Goal: Transaction & Acquisition: Purchase product/service

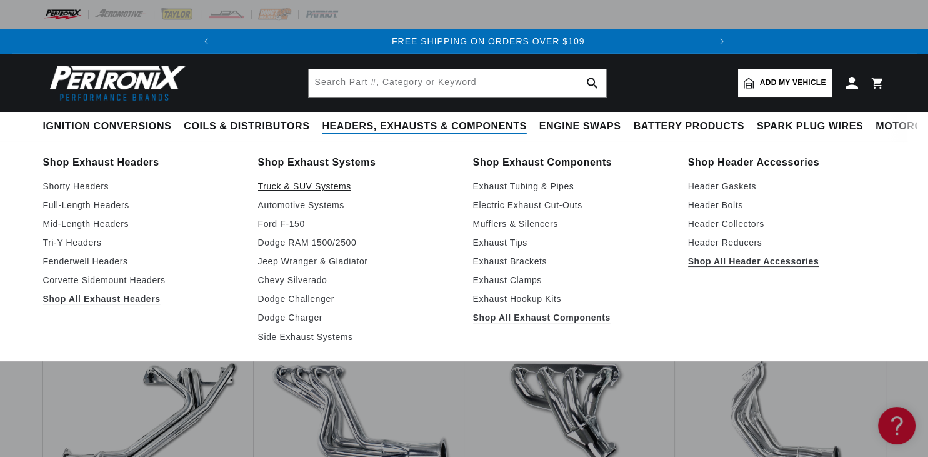
scroll to position [0, 467]
click at [304, 186] on link "Truck & SUV Systems" at bounding box center [356, 186] width 197 height 15
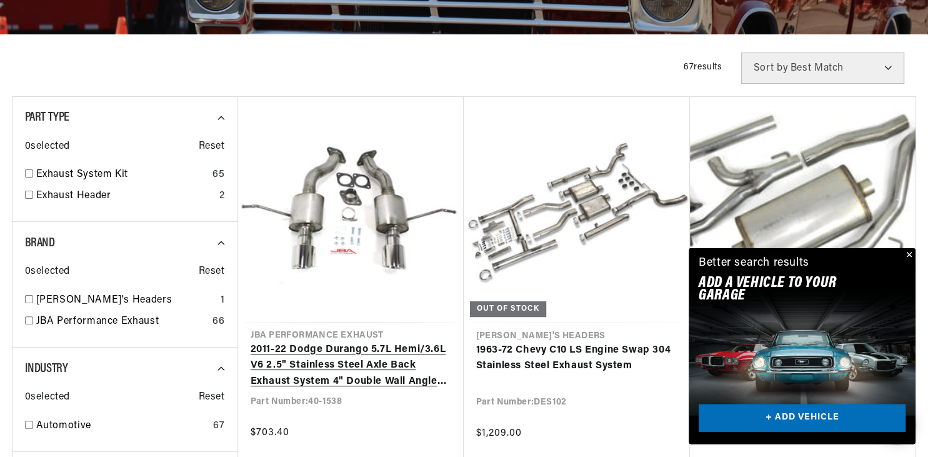
scroll to position [330, 0]
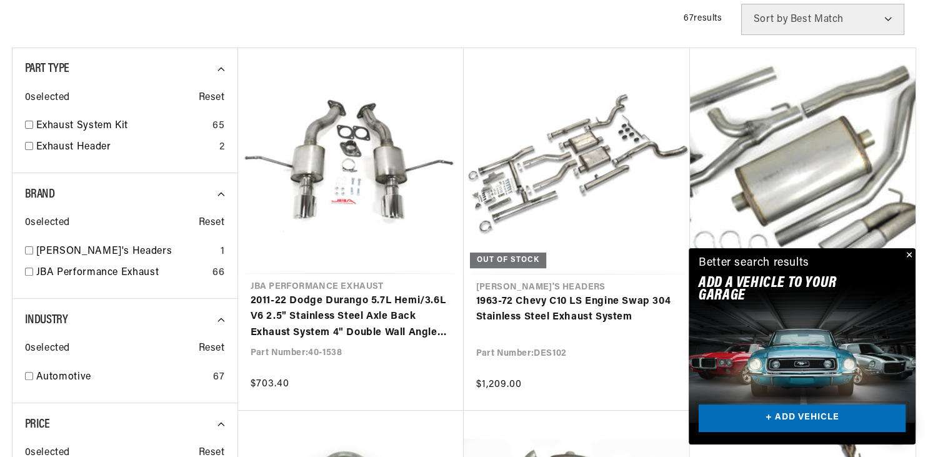
click at [860, 415] on link "+ ADD VEHICLE" at bounding box center [802, 418] width 207 height 28
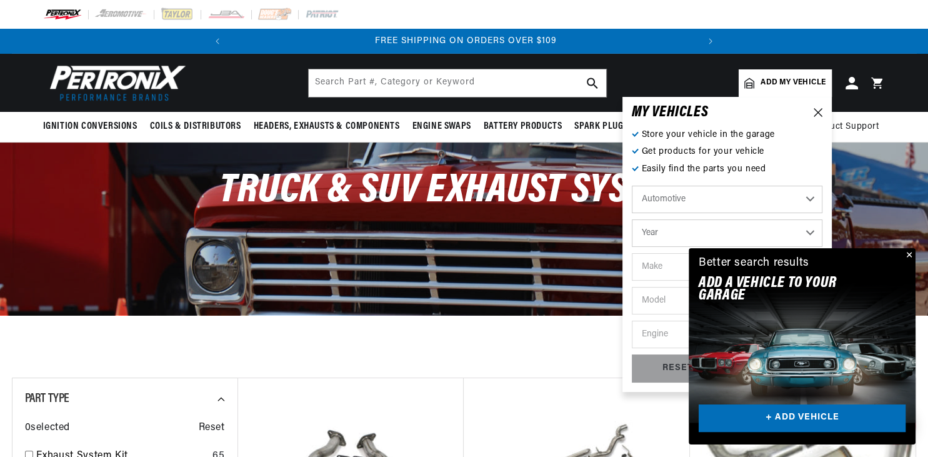
scroll to position [0, 467]
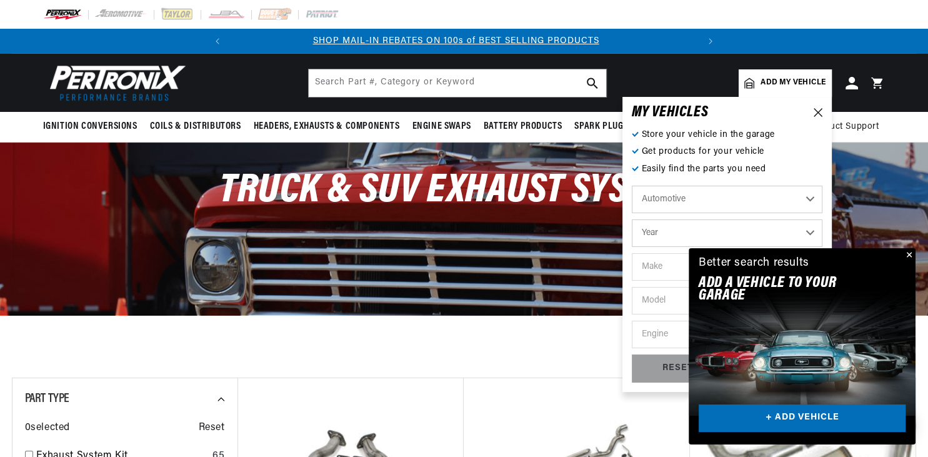
select select "1967"
click option "1967" at bounding box center [0, 0] width 0 height 0
select select "1967"
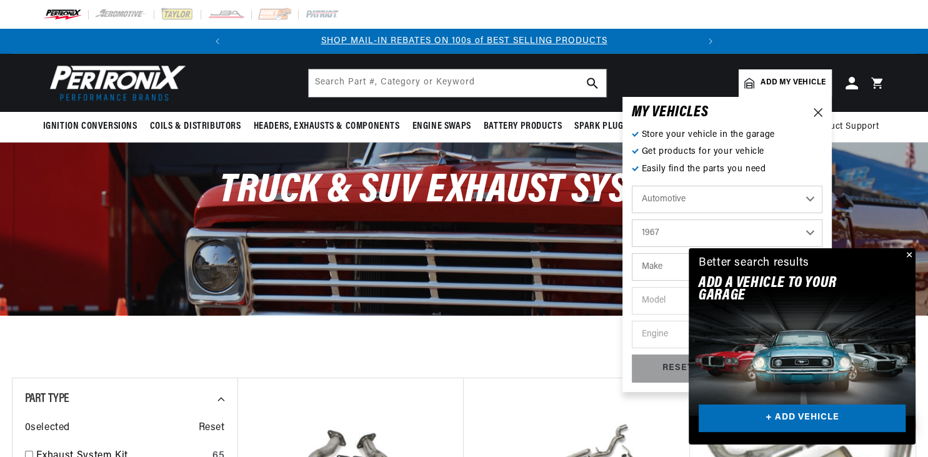
click at [909, 254] on button "Close" at bounding box center [907, 255] width 15 height 15
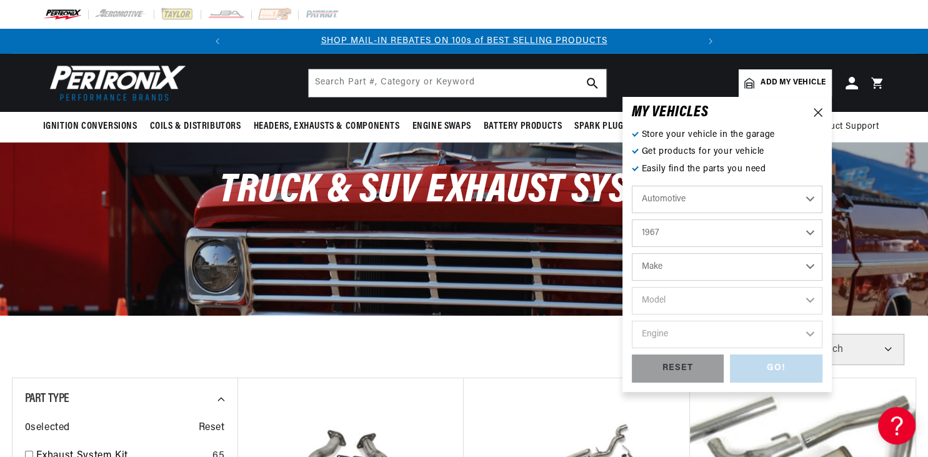
click at [632, 253] on select "Make Alfa Romeo American Motors Aston Martin Austin Austin Healey Avanti Bentle…" at bounding box center [727, 266] width 191 height 27
select select "Chevrolet"
click option "Chevrolet" at bounding box center [0, 0] width 0 height 0
select select "Chevrolet"
click at [632, 287] on select "Model Bel Air Biscayne C10 Pickup C10 Suburban C20 Pickup C20 Suburban C30 Pick…" at bounding box center [727, 300] width 191 height 27
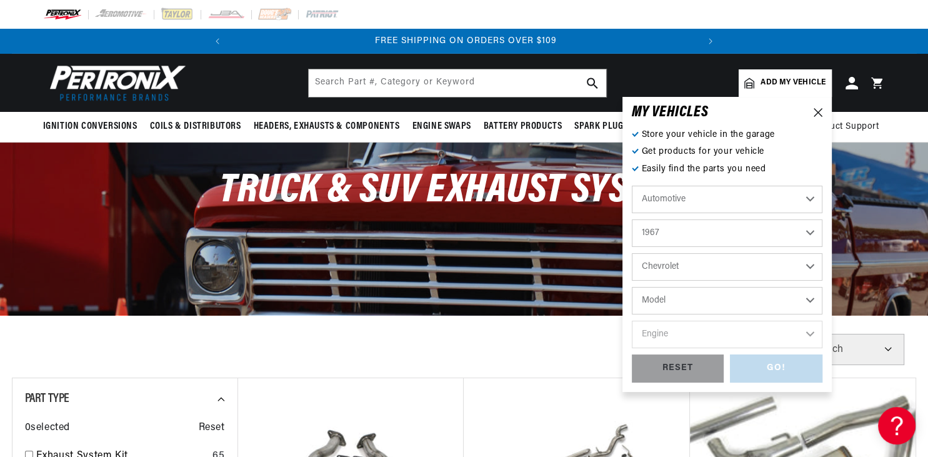
scroll to position [0, 467]
select select "C10-Pickup"
click option "C10 Pickup" at bounding box center [0, 0] width 0 height 0
select select "C10-Pickup"
click at [632, 321] on select "Engine 6.6L 7.4L 230cid / 3.8L 250cid / 4.1L 283cid / 4.6L 292cid / 4.8L 305cid…" at bounding box center [727, 334] width 191 height 27
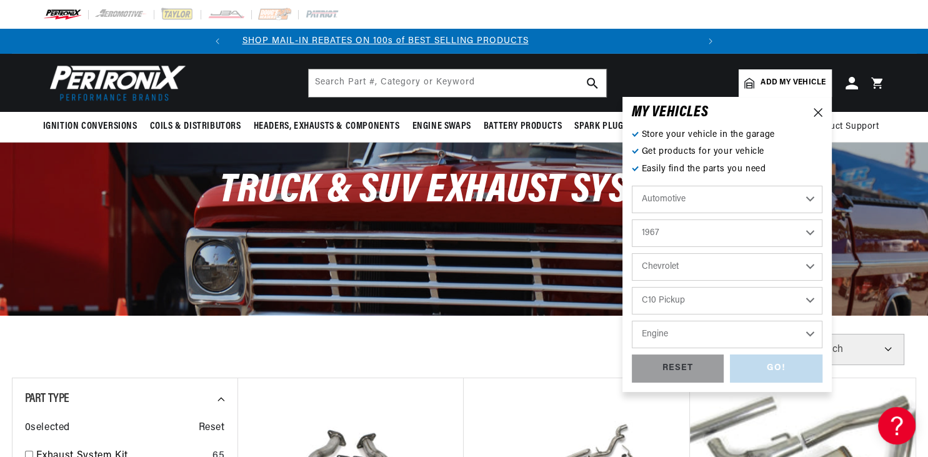
scroll to position [0, 2]
select select "292cid-4.8L"
click option "292cid / 4.8L" at bounding box center [0, 0] width 0 height 0
select select "292cid-4.8L"
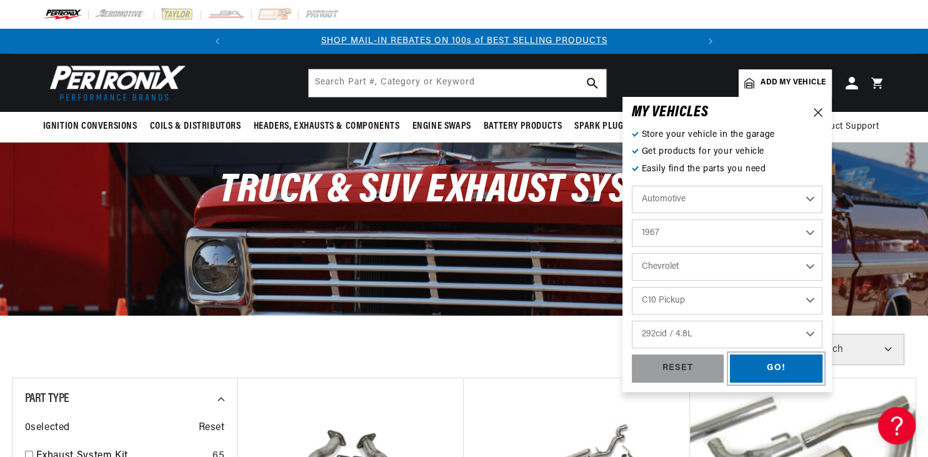
click at [777, 369] on div "GO!" at bounding box center [776, 368] width 92 height 28
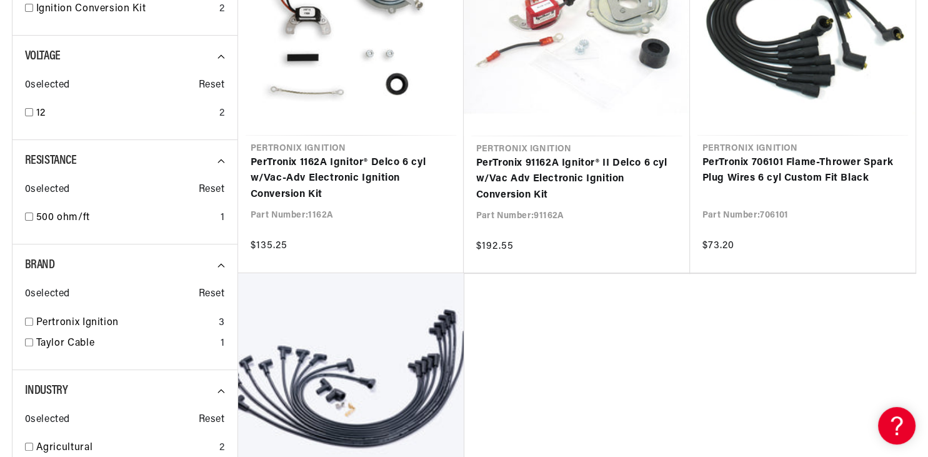
scroll to position [1096, 0]
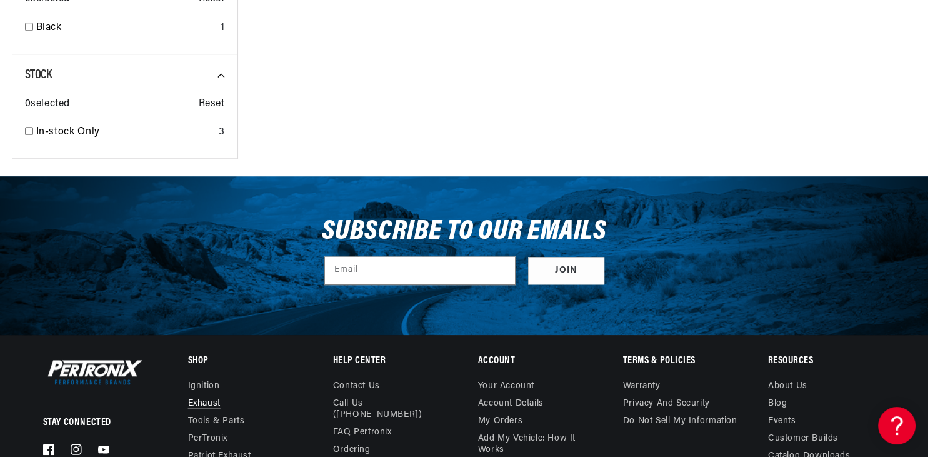
click at [196, 404] on link "Exhaust" at bounding box center [204, 403] width 32 height 17
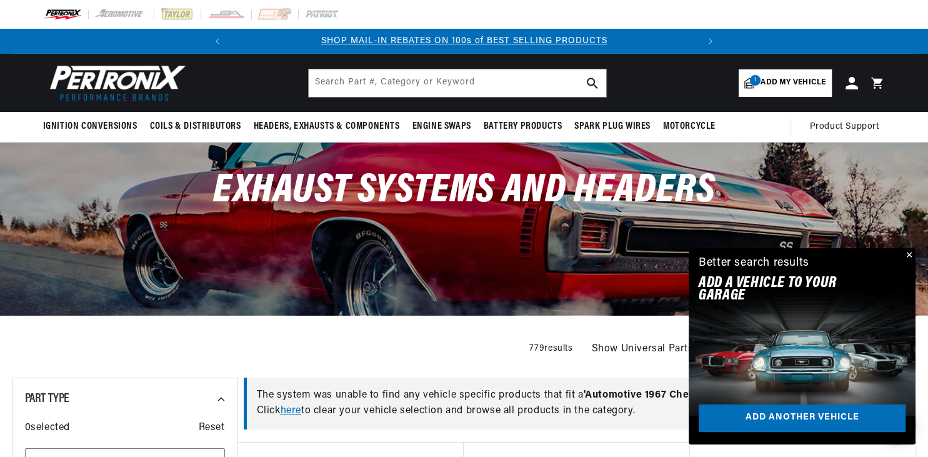
click at [779, 79] on span "Add my vehicle" at bounding box center [792, 83] width 65 height 12
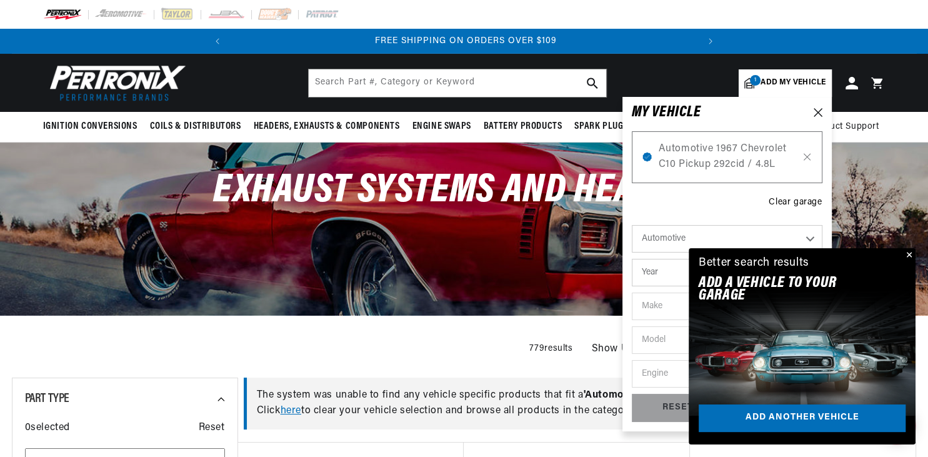
scroll to position [0, 467]
click at [674, 199] on div "Automotive 1967 Chevrolet C10 Pickup 292cid / 4.8L Clear garage Automotive Agri…" at bounding box center [727, 270] width 191 height 303
click at [911, 256] on button "Close" at bounding box center [907, 255] width 15 height 15
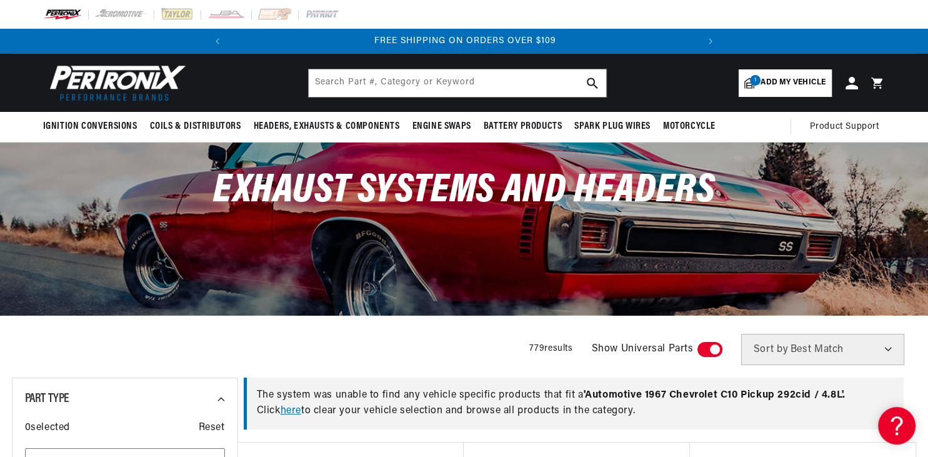
click at [807, 74] on link "1 Add my vehicle" at bounding box center [785, 82] width 92 height 27
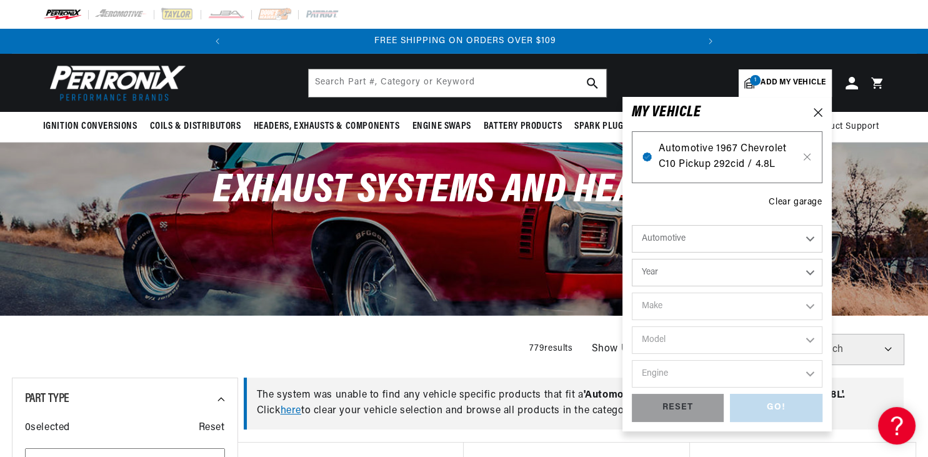
click at [722, 157] on span "Automotive 1967 Chevrolet C10 Pickup 292cid / 4.8L" at bounding box center [727, 157] width 137 height 32
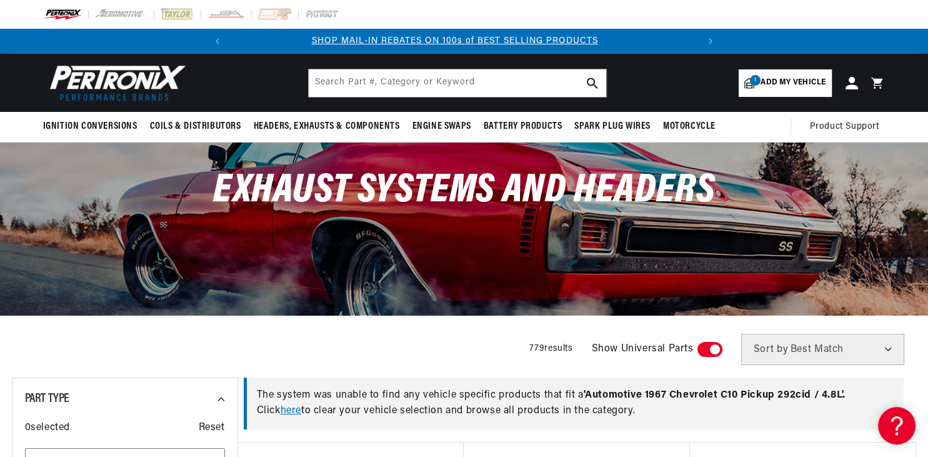
scroll to position [0, 2]
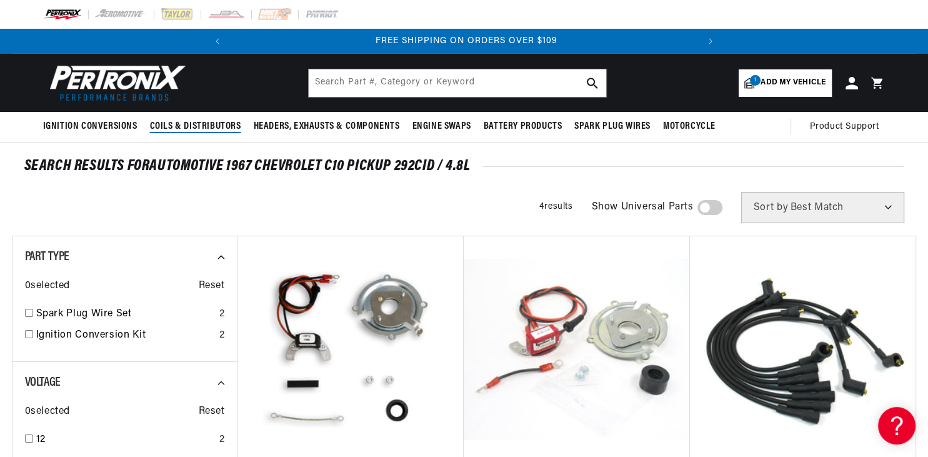
scroll to position [0, 467]
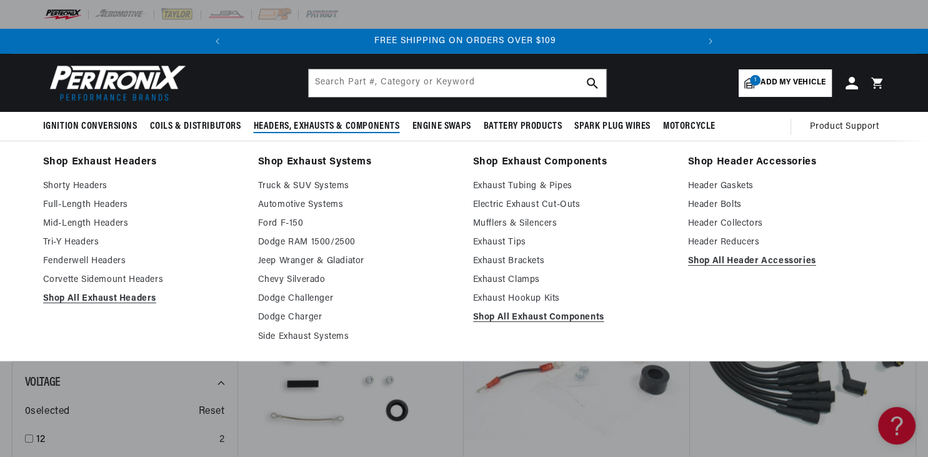
click at [288, 132] on span "Headers, Exhausts & Components" at bounding box center [327, 126] width 146 height 13
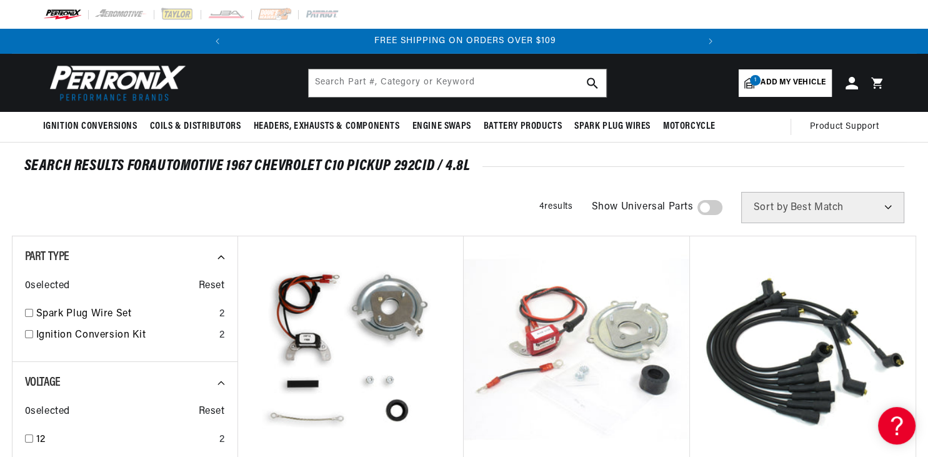
click at [788, 208] on span "Sort by" at bounding box center [771, 207] width 34 height 10
click at [741, 192] on select "Best Match Featured Name, A-Z Name, Z-A Price, Low to High Price, High to Low" at bounding box center [822, 207] width 163 height 31
select select "price:desc"
click option "Price, High to Low" at bounding box center [0, 0] width 0 height 0
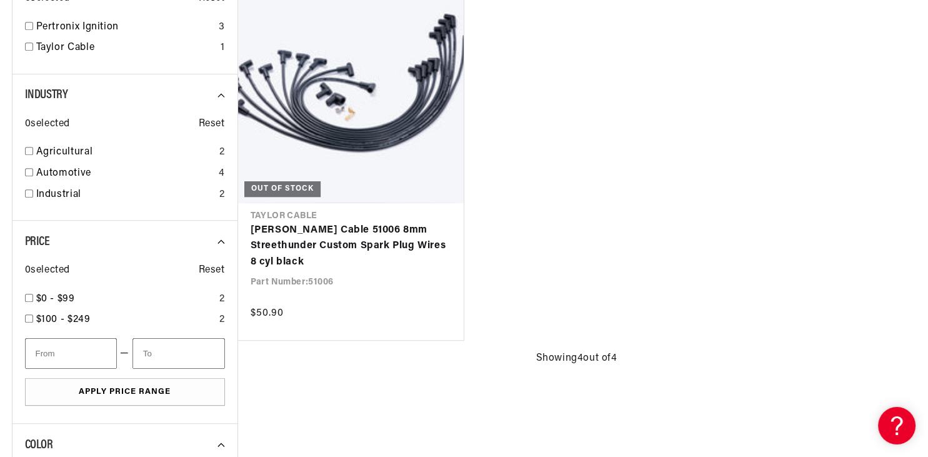
scroll to position [660, 0]
